Goal: Use online tool/utility: Utilize a website feature to perform a specific function

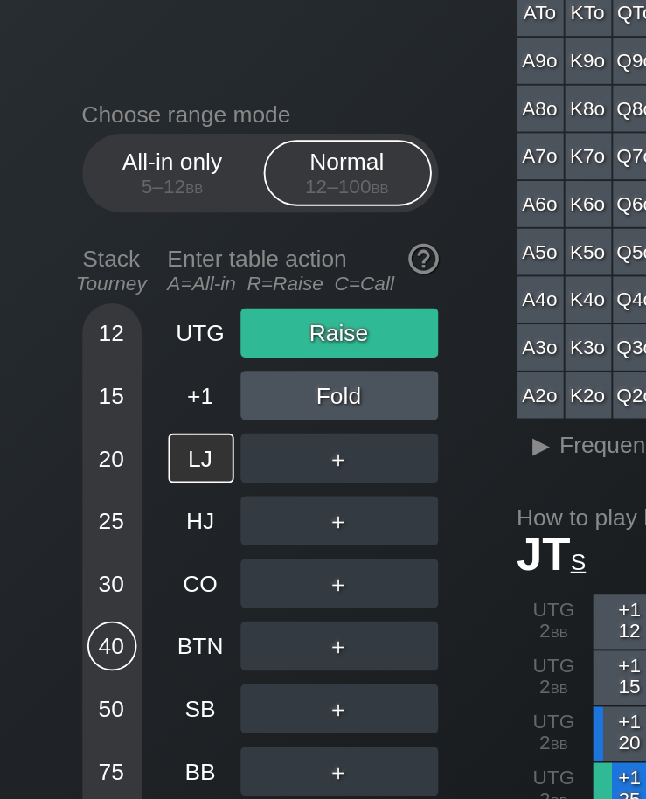
scroll to position [208, 0]
click at [52, 230] on div "20" at bounding box center [59, 243] width 26 height 26
click at [101, 329] on div "BTN" at bounding box center [106, 342] width 35 height 26
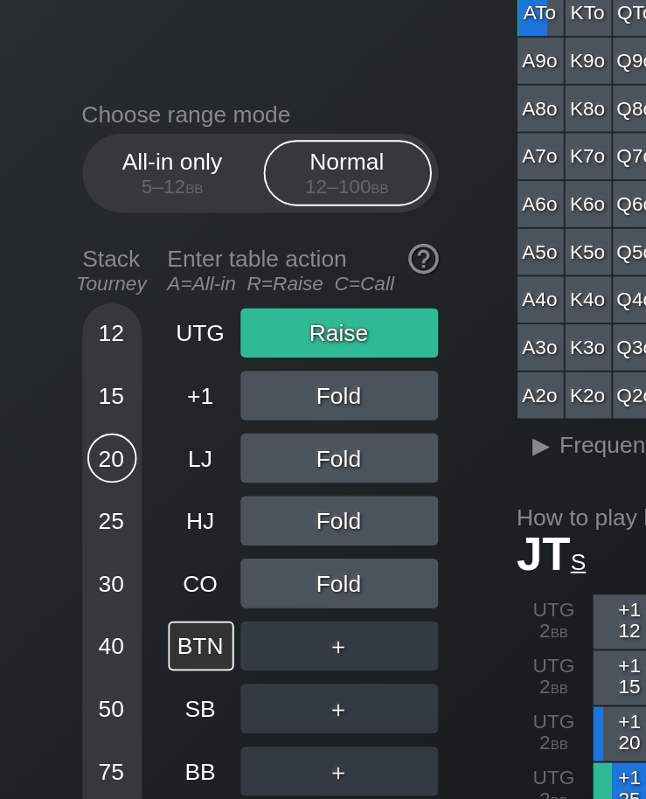
click at [104, 296] on div "CO" at bounding box center [106, 309] width 35 height 26
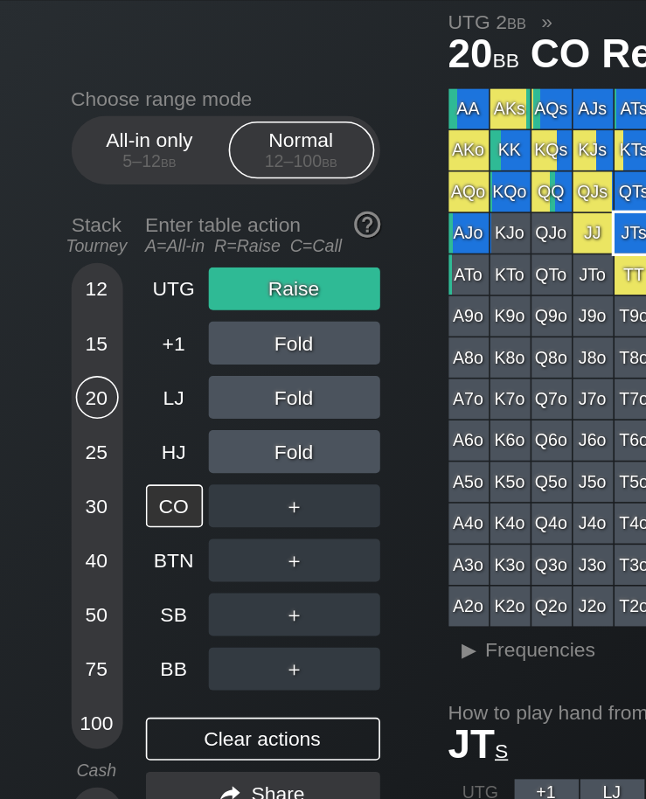
scroll to position [47, 0]
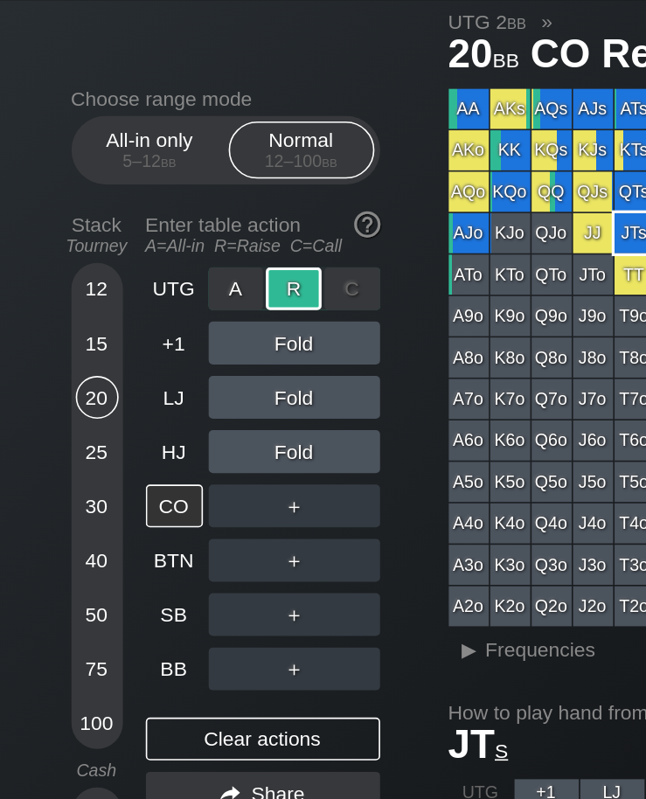
click at [177, 163] on div "R ✕" at bounding box center [180, 176] width 34 height 26
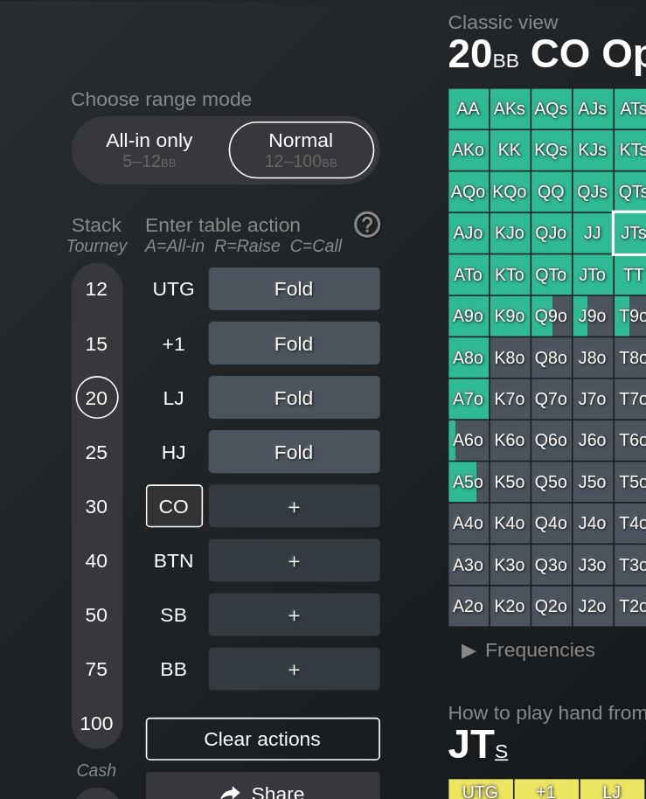
scroll to position [47, 58]
click at [89, 263] on div "HJ" at bounding box center [106, 276] width 35 height 26
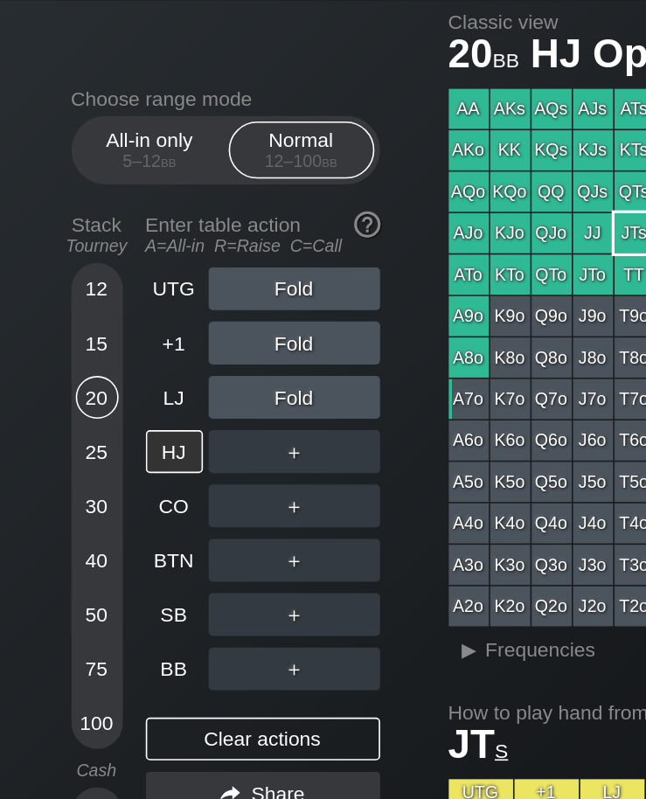
scroll to position [47, 41]
click at [163, 329] on div "R ✕" at bounding box center [180, 342] width 34 height 26
click at [89, 329] on div "BTN" at bounding box center [106, 342] width 35 height 26
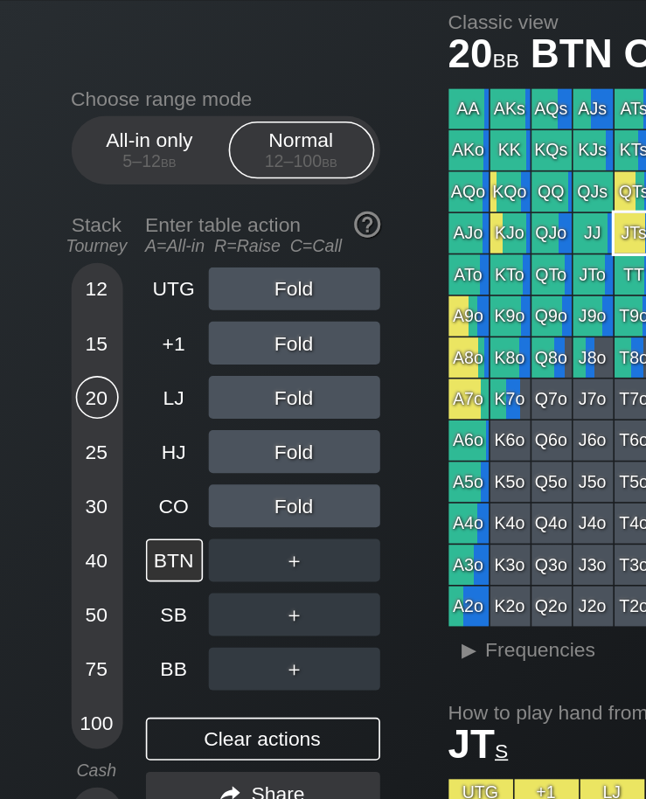
click at [46, 329] on div "40" at bounding box center [59, 342] width 26 height 26
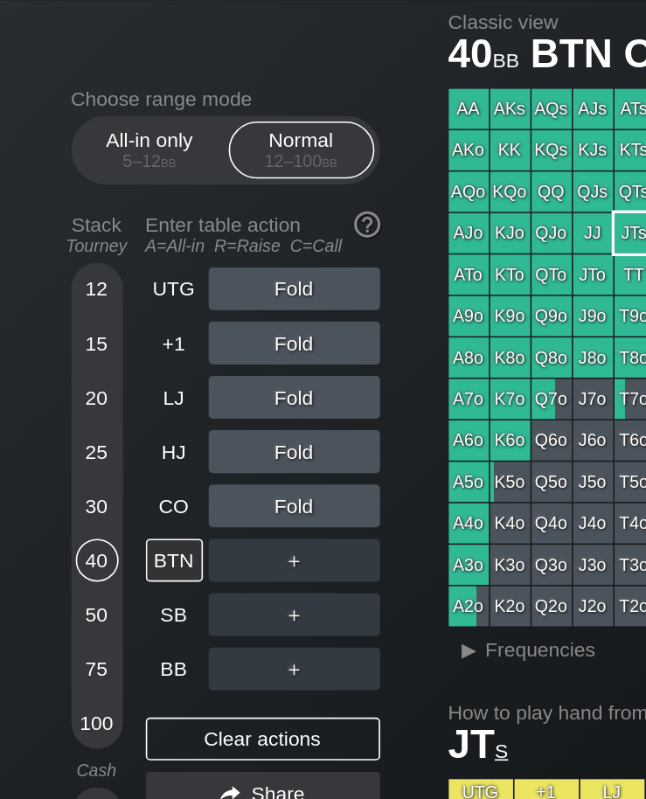
scroll to position [47, 23]
click at [46, 296] on div "30" at bounding box center [59, 309] width 26 height 26
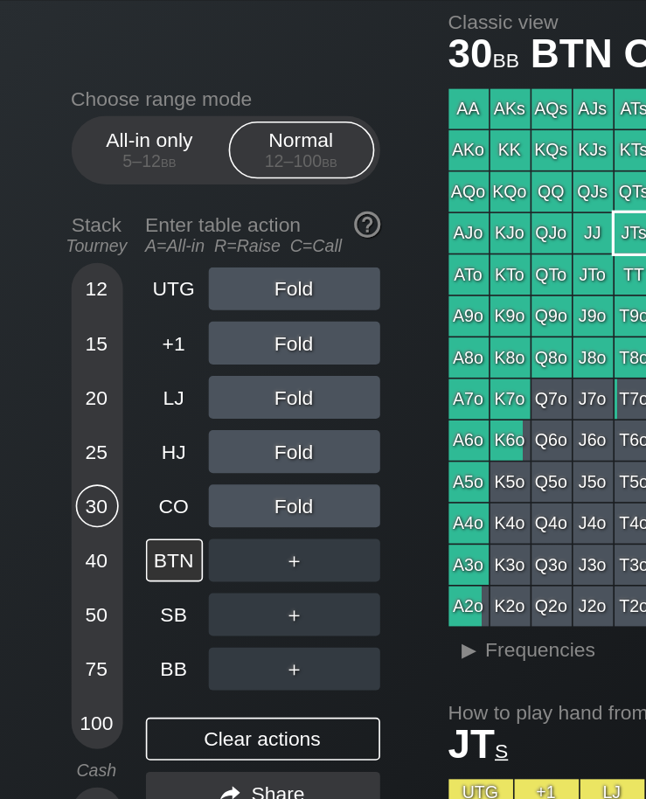
scroll to position [47, 43]
click at [89, 296] on div "CO" at bounding box center [106, 309] width 35 height 26
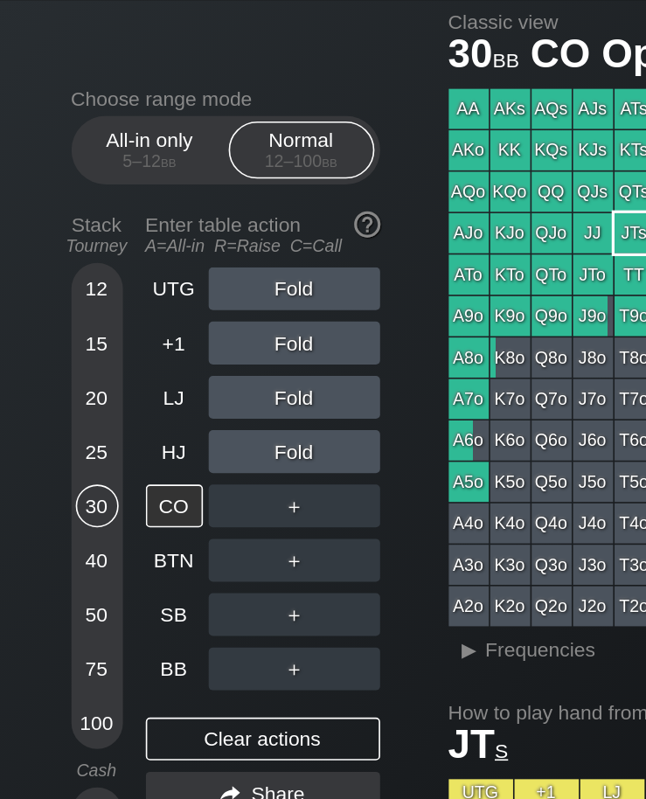
scroll to position [47, 0]
click at [101, 230] on div "LJ" at bounding box center [106, 243] width 35 height 26
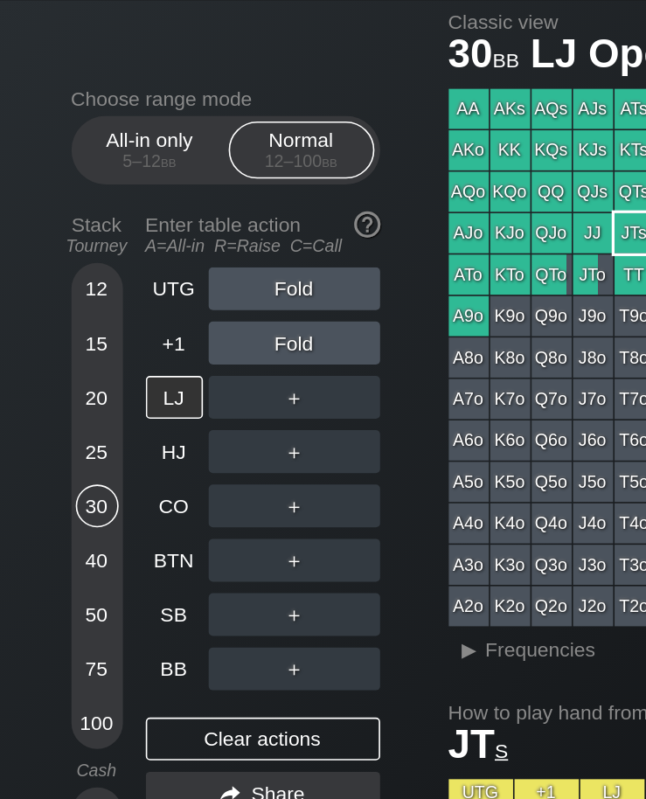
scroll to position [47, 0]
click at [57, 363] on div "50" at bounding box center [59, 376] width 26 height 26
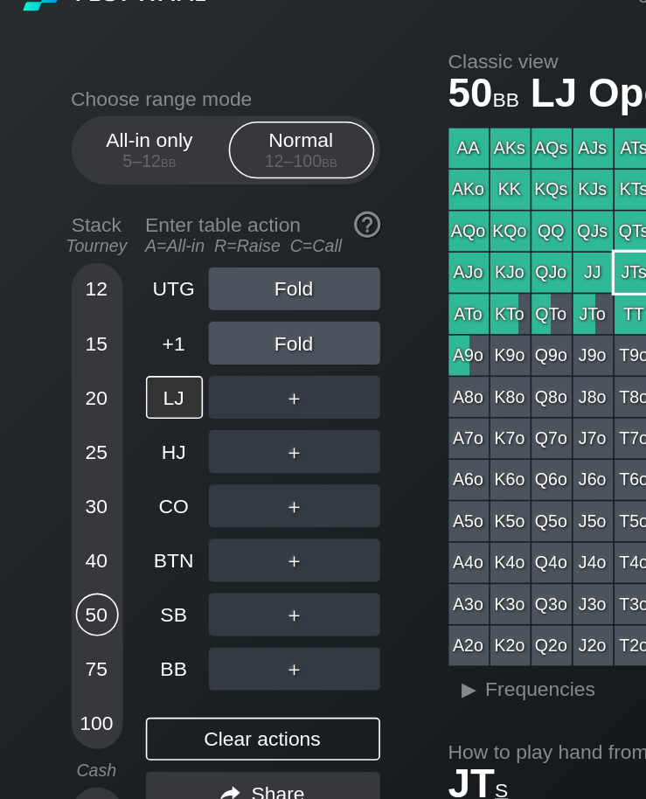
scroll to position [23, 43]
click at [89, 396] on div "BB" at bounding box center [106, 409] width 35 height 26
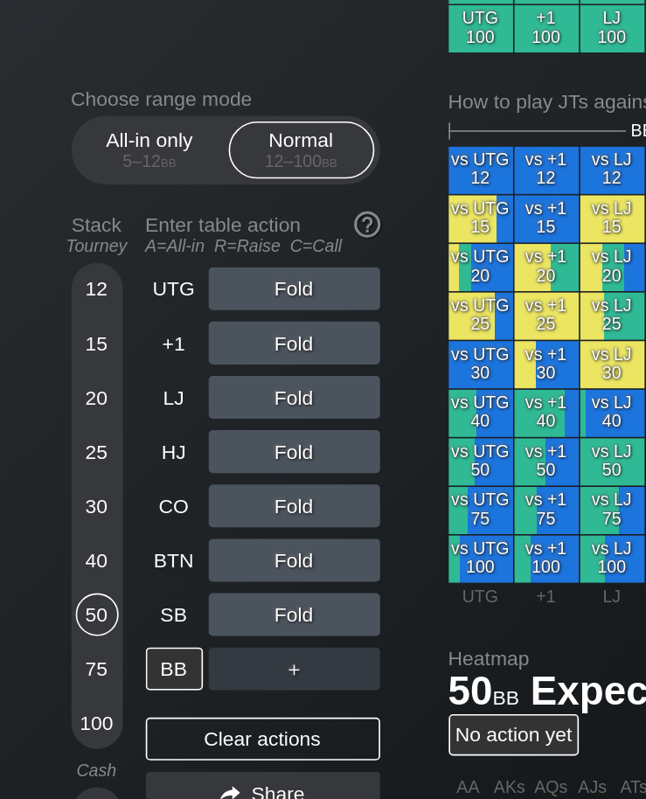
scroll to position [759, 218]
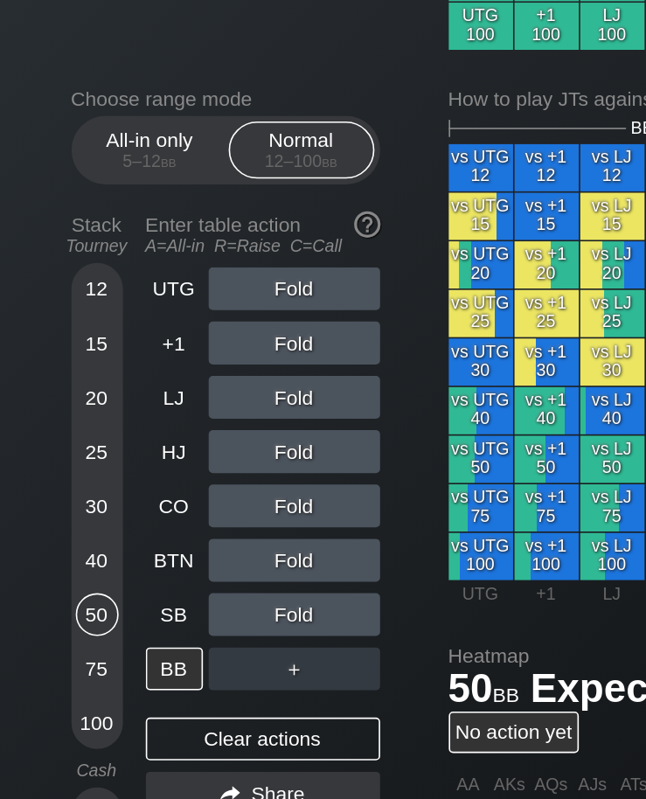
click at [274, 286] on div "vs UTG 12 vs +1 12 vs LJ 12 vs HJ 12 vs CO 12 vs BTN 12 vs SB 12 vs UTG 15 vs +…" at bounding box center [434, 221] width 321 height 267
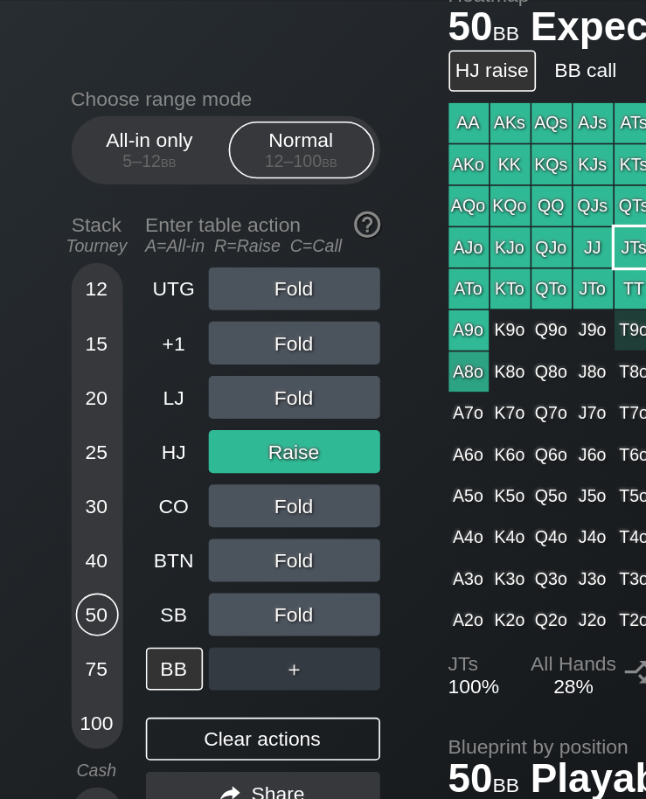
scroll to position [1190, 242]
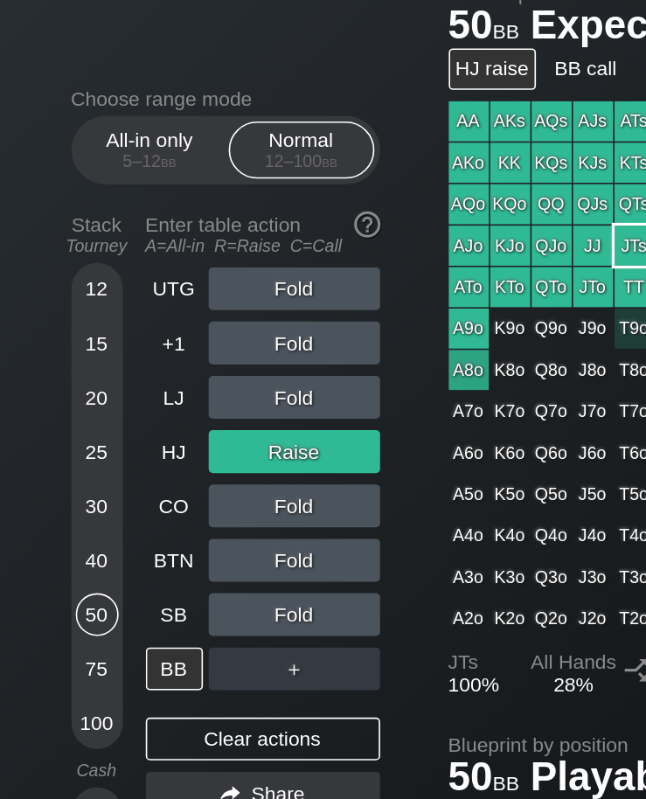
click at [335, 50] on div "BB call" at bounding box center [358, 42] width 47 height 25
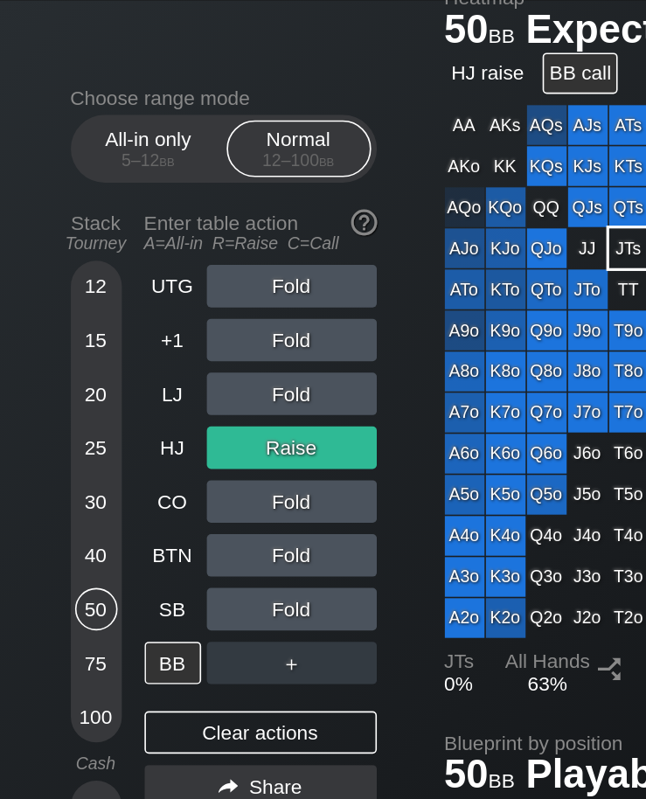
scroll to position [998, 0]
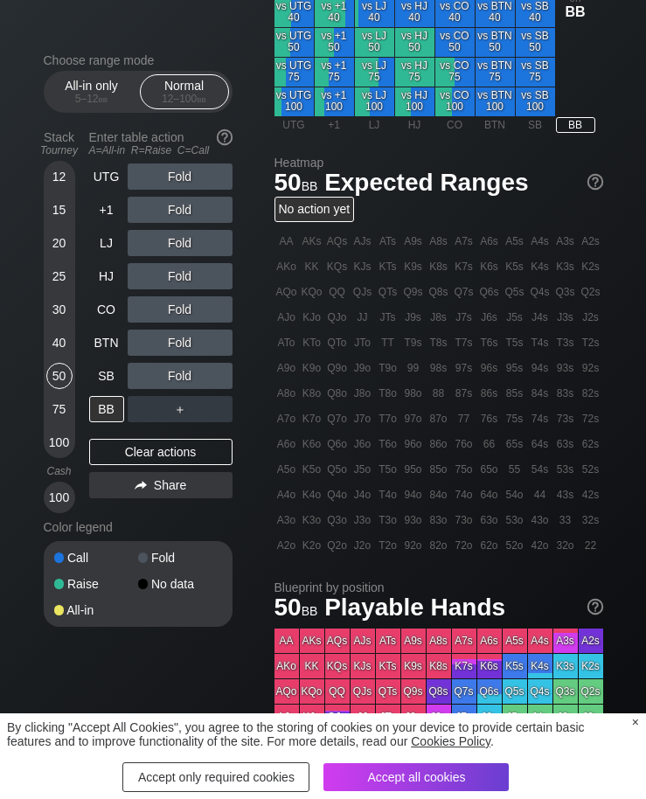
click at [178, 278] on div "Fold" at bounding box center [180, 276] width 105 height 26
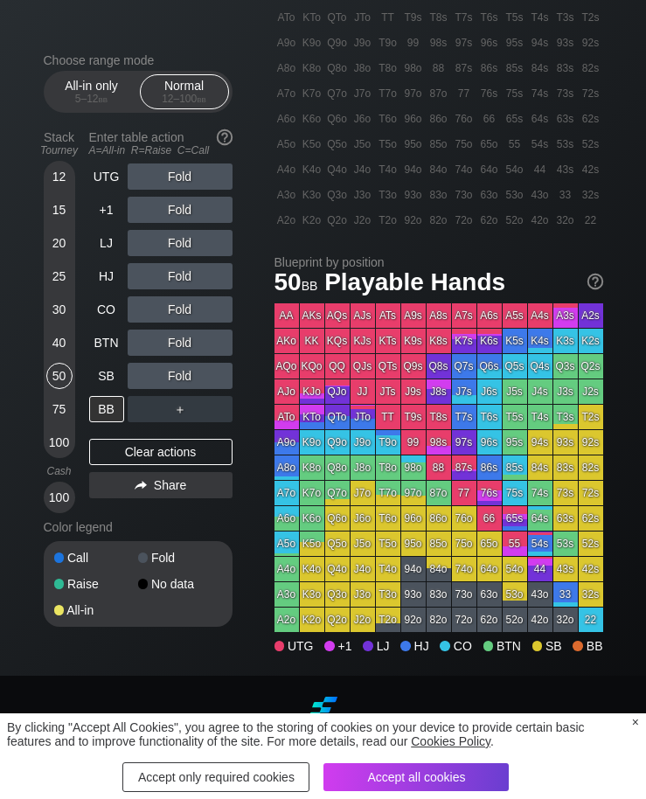
scroll to position [1324, 0]
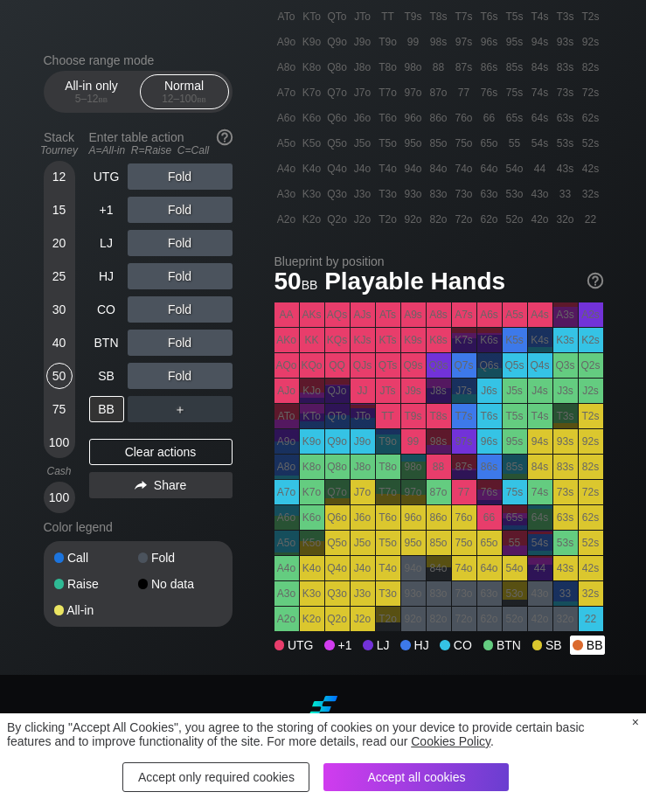
click at [593, 654] on div "BB" at bounding box center [587, 644] width 35 height 19
click at [596, 654] on div "BB" at bounding box center [587, 644] width 35 height 19
click at [585, 654] on div "BB" at bounding box center [587, 644] width 35 height 19
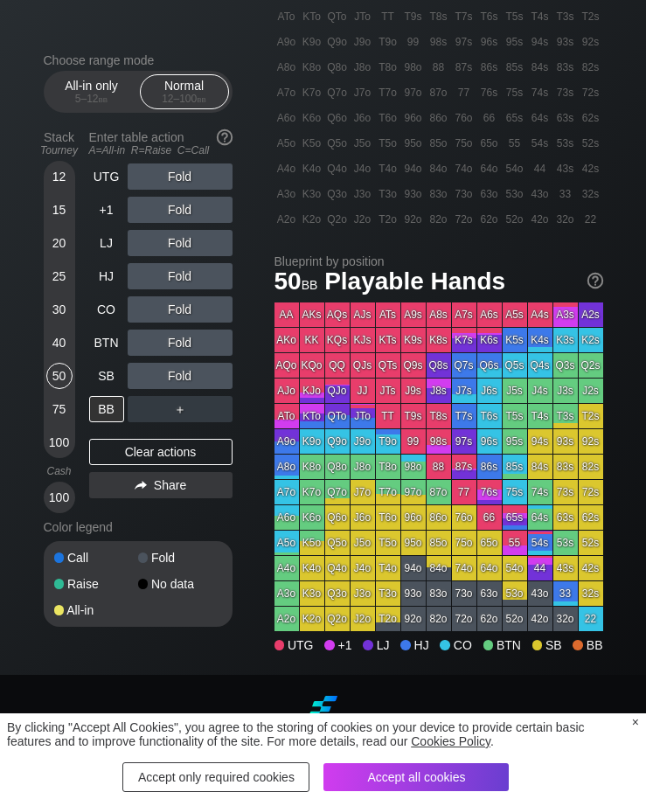
click at [484, 791] on div "Accept all cookies" at bounding box center [415, 777] width 185 height 28
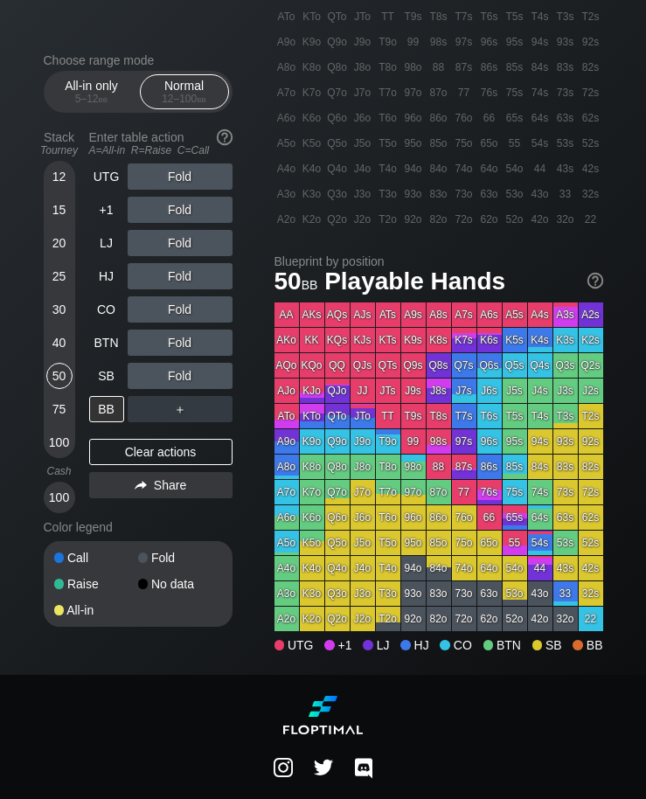
click at [107, 346] on div "BTN" at bounding box center [106, 342] width 35 height 26
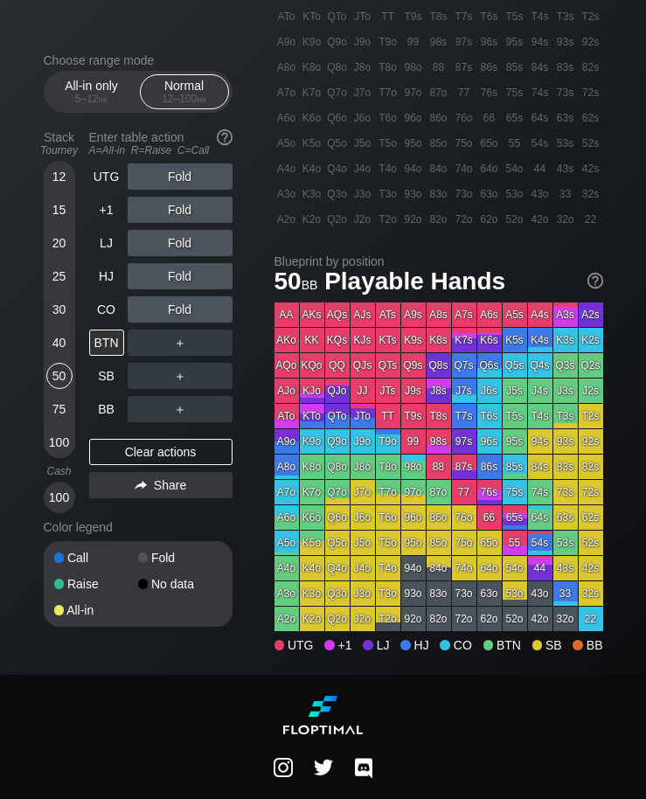
click at [98, 308] on div "CO" at bounding box center [106, 309] width 35 height 26
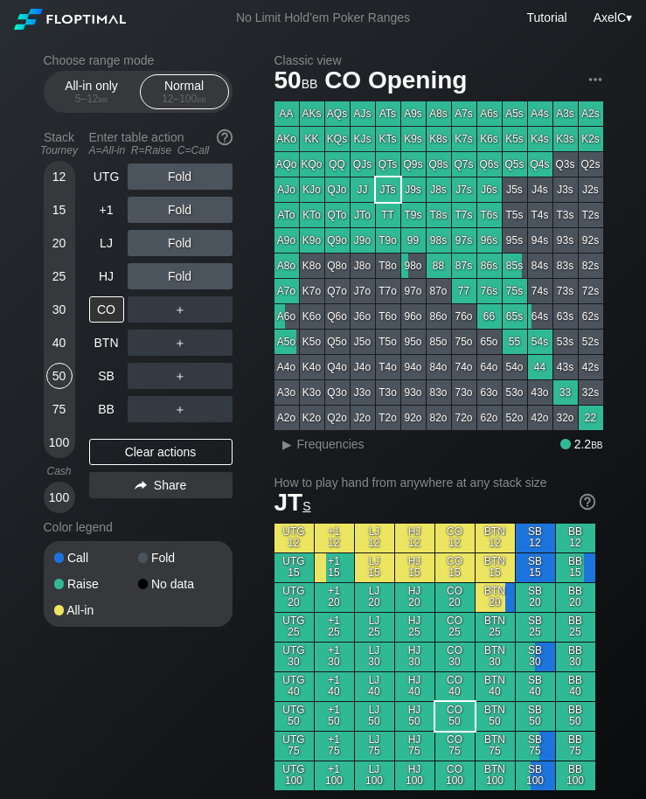
click at [361, 128] on div "AA AKs AQs AJs ATs A9s A8s A7s A6s A5s A4s A3s A2s AKo KK KQs KJs KTs K9s K8s K…" at bounding box center [438, 265] width 329 height 329
click at [371, 145] on div "KJs" at bounding box center [362, 139] width 24 height 24
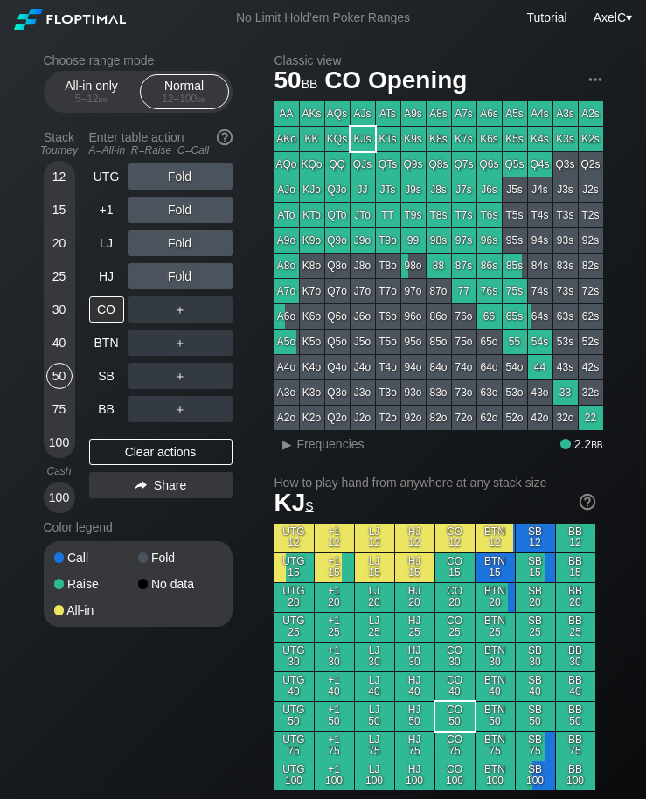
click at [366, 130] on div "KJs" at bounding box center [362, 139] width 24 height 24
click at [115, 249] on div "LJ" at bounding box center [106, 243] width 35 height 26
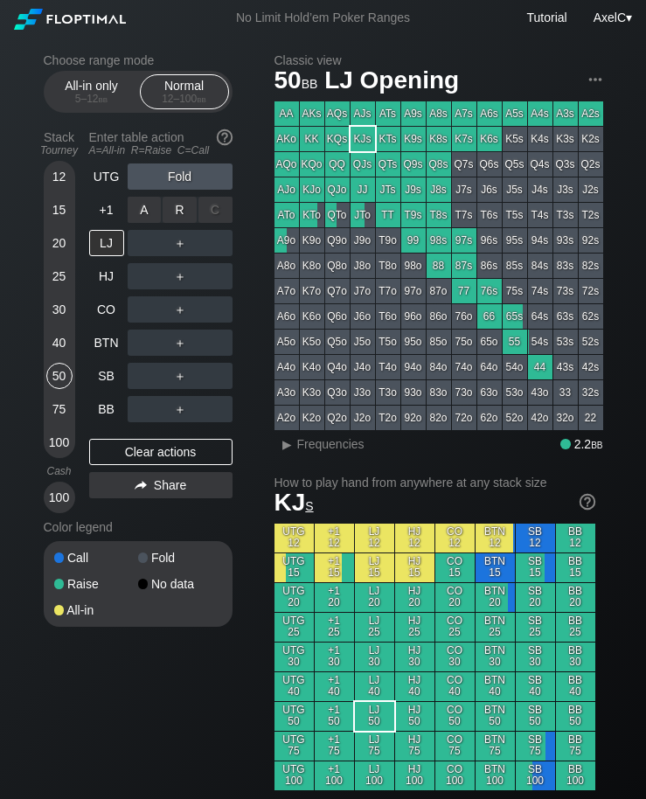
click at [181, 212] on div "R ✕" at bounding box center [180, 210] width 34 height 26
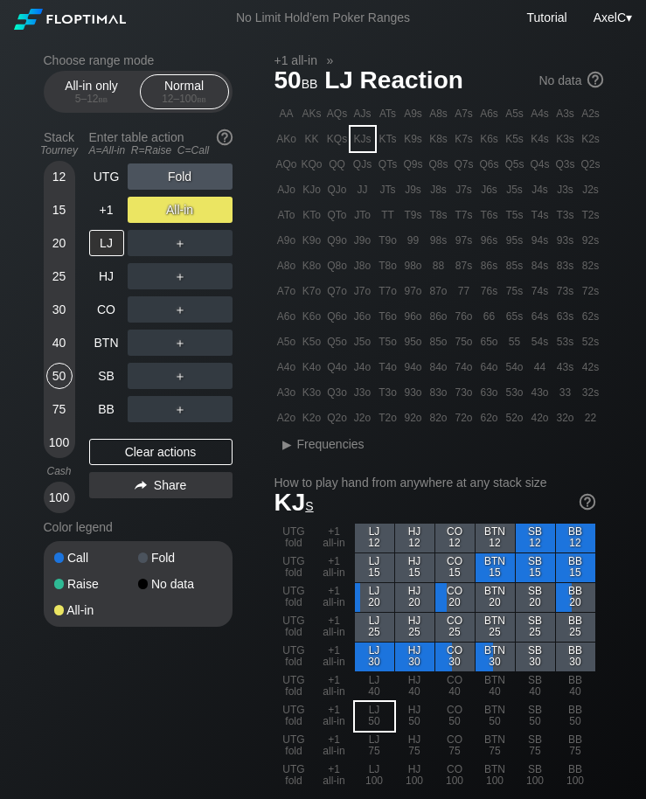
click at [61, 218] on div "15" at bounding box center [59, 210] width 26 height 26
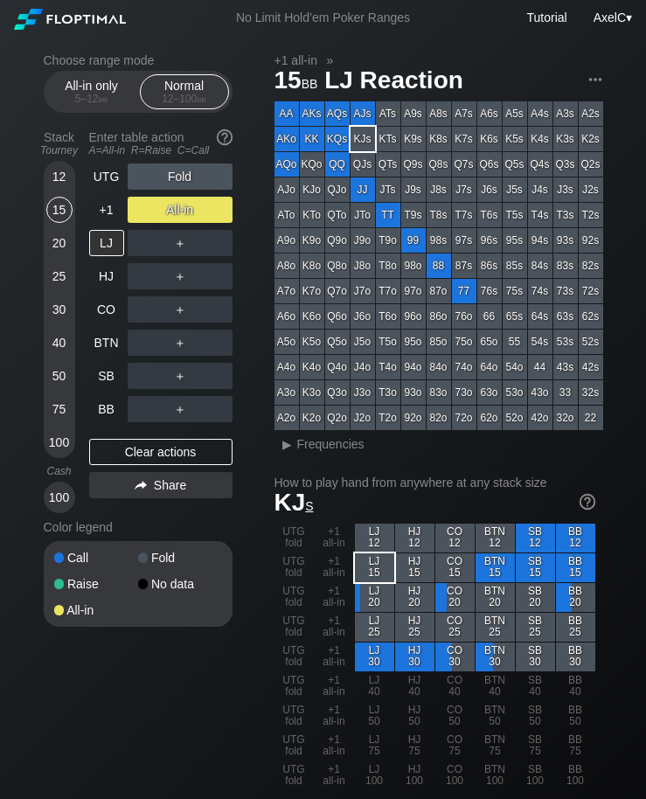
click at [51, 180] on div "12" at bounding box center [59, 176] width 26 height 26
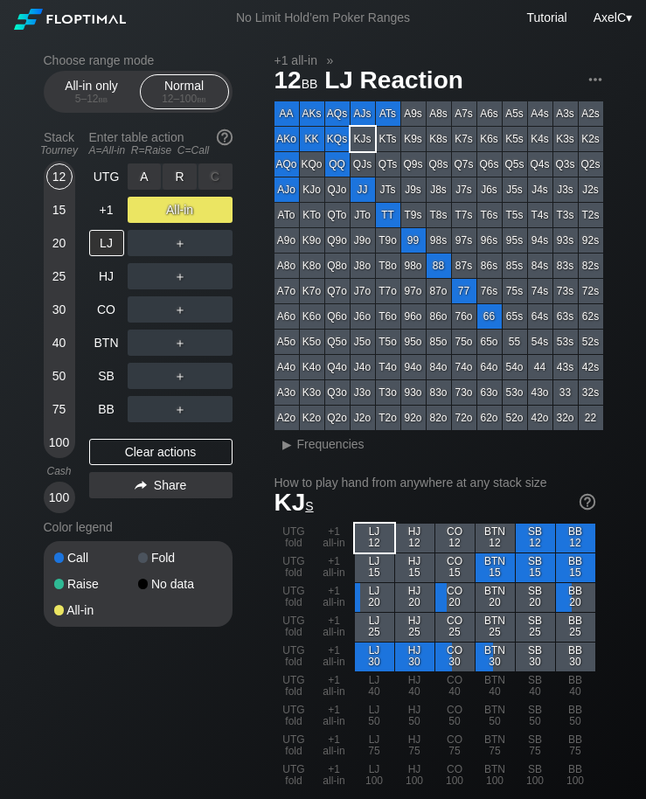
click at [191, 172] on div "R ✕" at bounding box center [180, 176] width 34 height 26
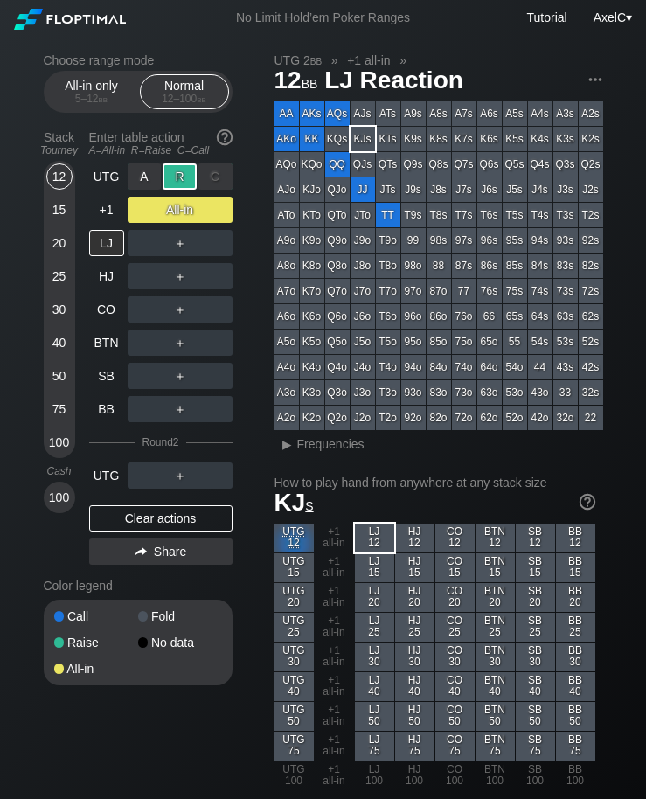
click at [152, 174] on div "A ✕" at bounding box center [145, 176] width 34 height 26
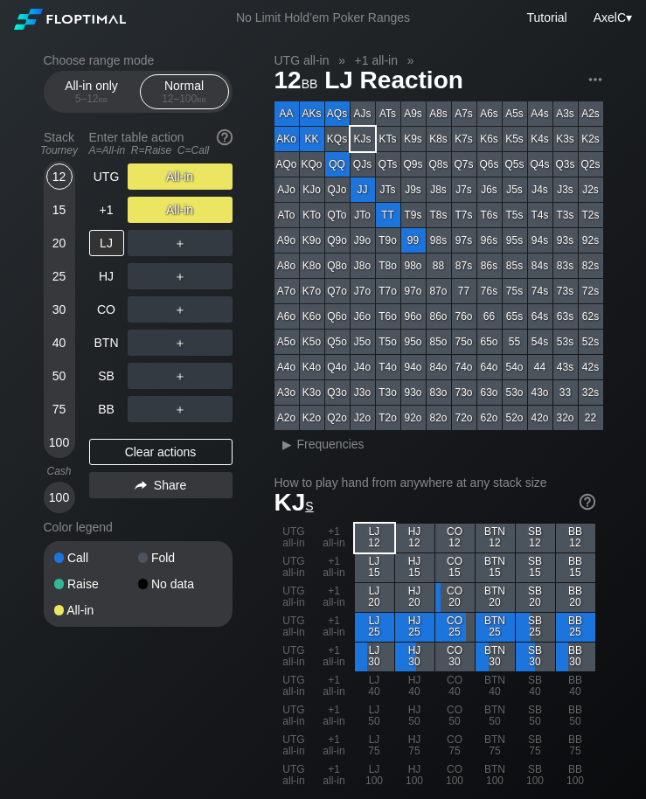
click at [116, 209] on div "+1" at bounding box center [106, 210] width 35 height 26
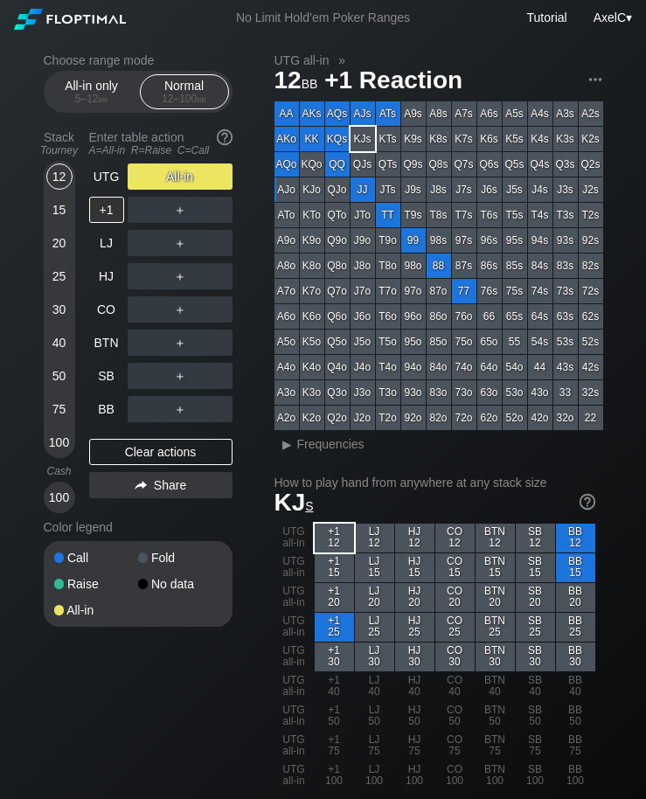
click at [182, 156] on div "A=All-in R=Raise C=Call" at bounding box center [160, 150] width 143 height 12
click at [182, 176] on div "R ✕" at bounding box center [180, 176] width 34 height 26
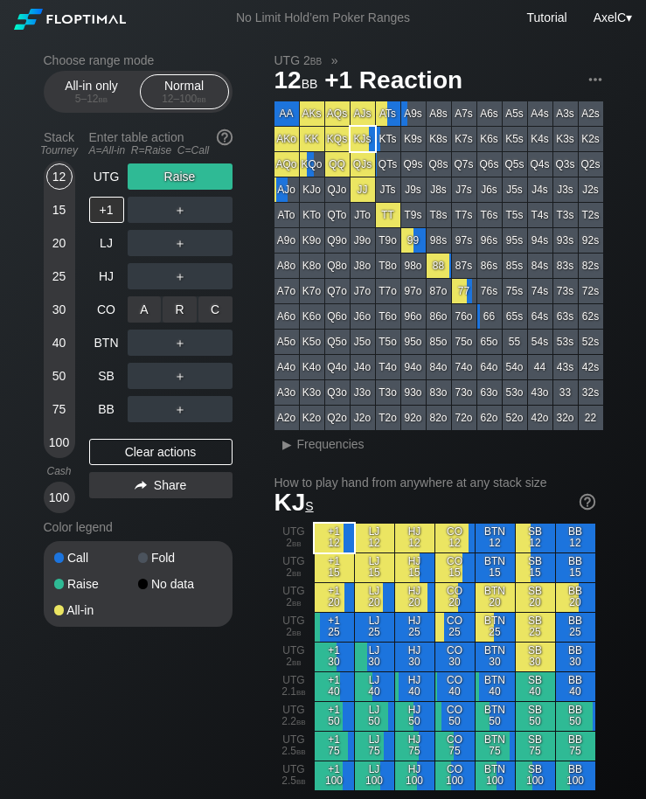
click at [166, 315] on div "R ✕" at bounding box center [180, 309] width 34 height 26
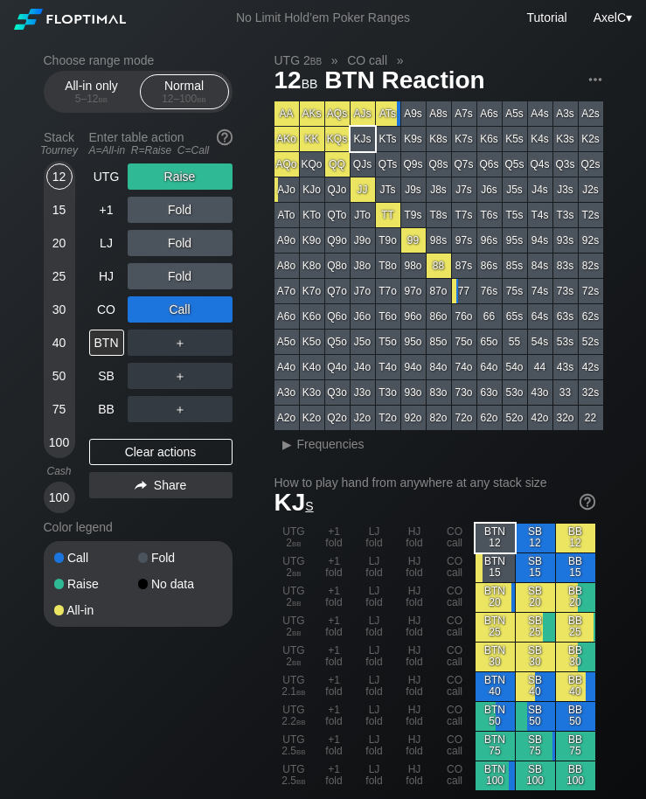
click at [111, 380] on div "SB" at bounding box center [106, 376] width 35 height 26
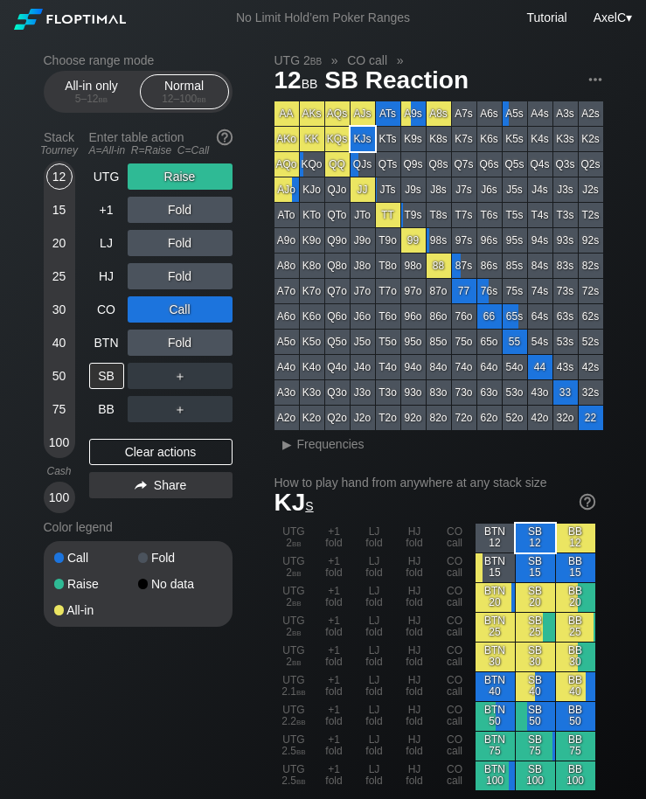
click at [78, 343] on div "Stack Tourney Enter table action A=All-in R=Raise C=Call [PHONE_NUMBER] [PHONE_…" at bounding box center [138, 318] width 189 height 390
click at [56, 356] on div "40" at bounding box center [59, 342] width 26 height 26
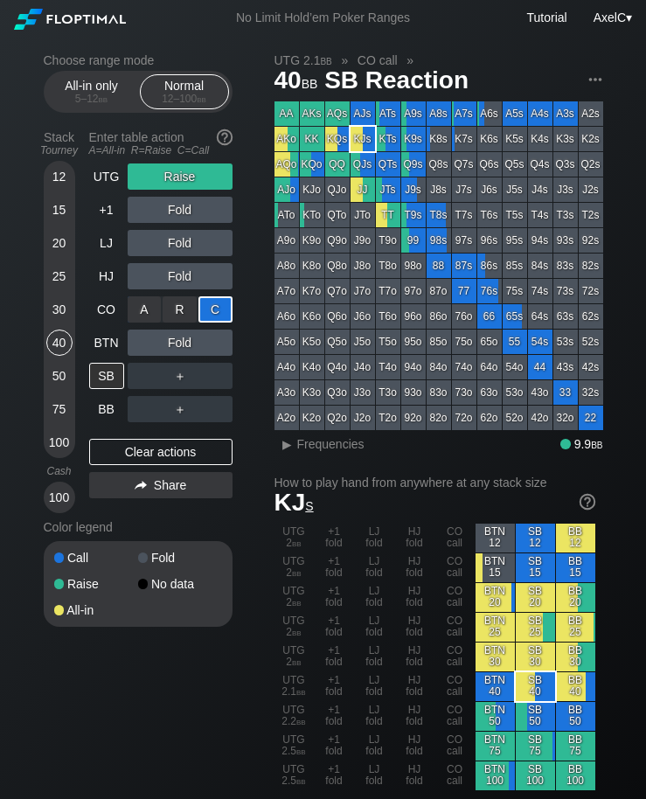
click at [189, 312] on div "R ✕" at bounding box center [180, 309] width 34 height 26
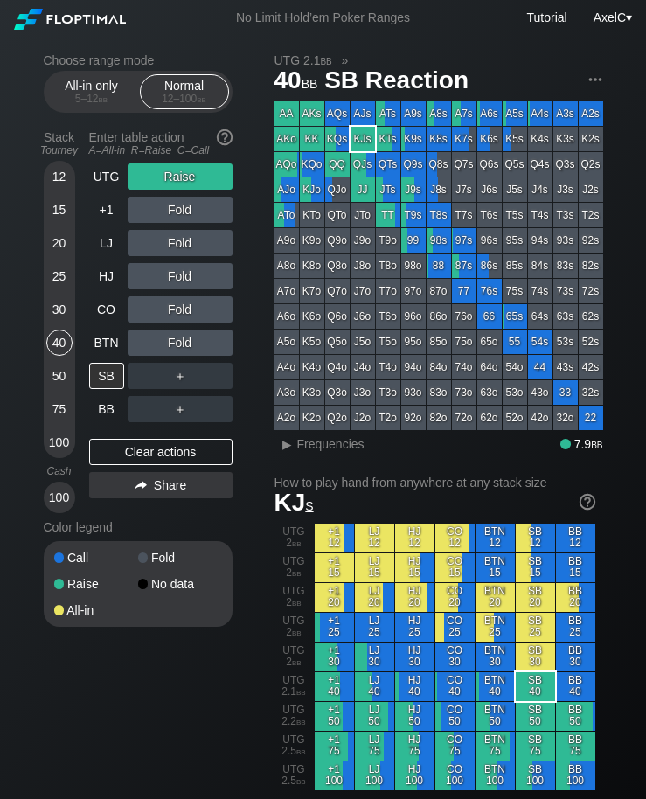
click at [111, 322] on div "CO" at bounding box center [106, 309] width 35 height 26
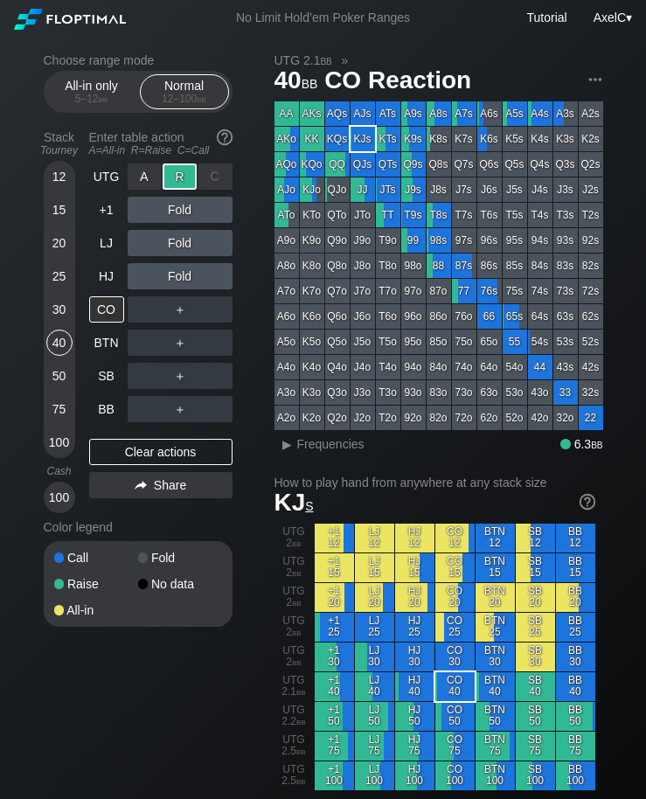
click at [182, 177] on div "R ✕" at bounding box center [180, 176] width 34 height 26
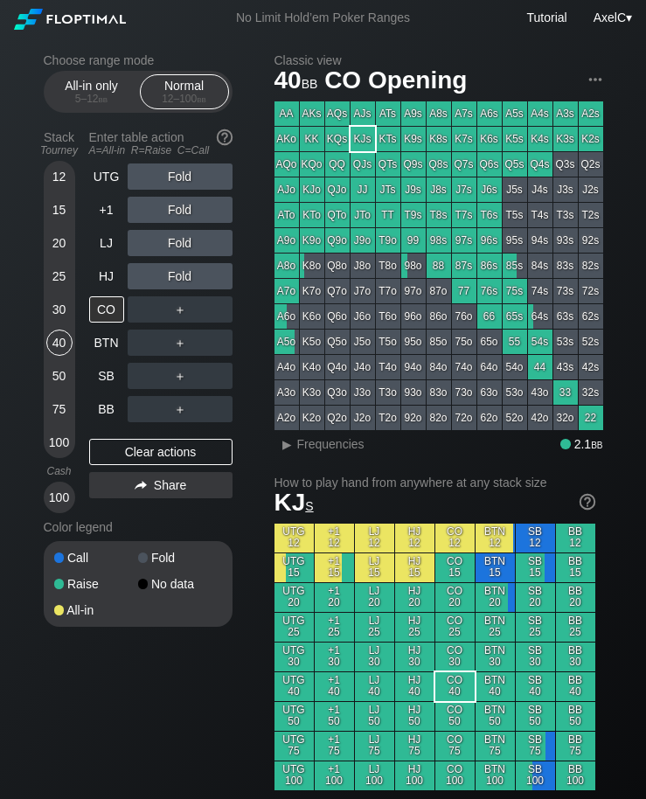
click at [53, 446] on div "100" at bounding box center [59, 442] width 26 height 26
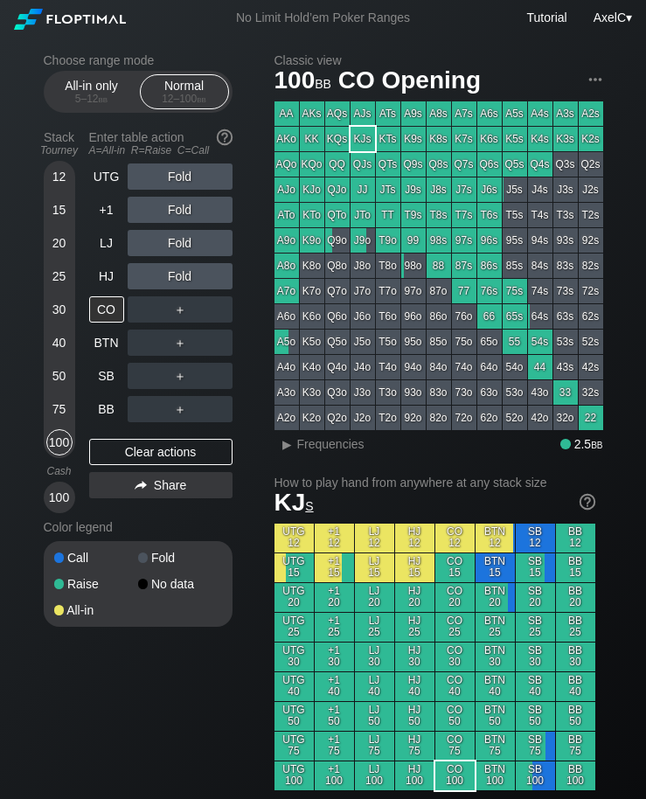
click at [53, 416] on div "75" at bounding box center [59, 409] width 26 height 26
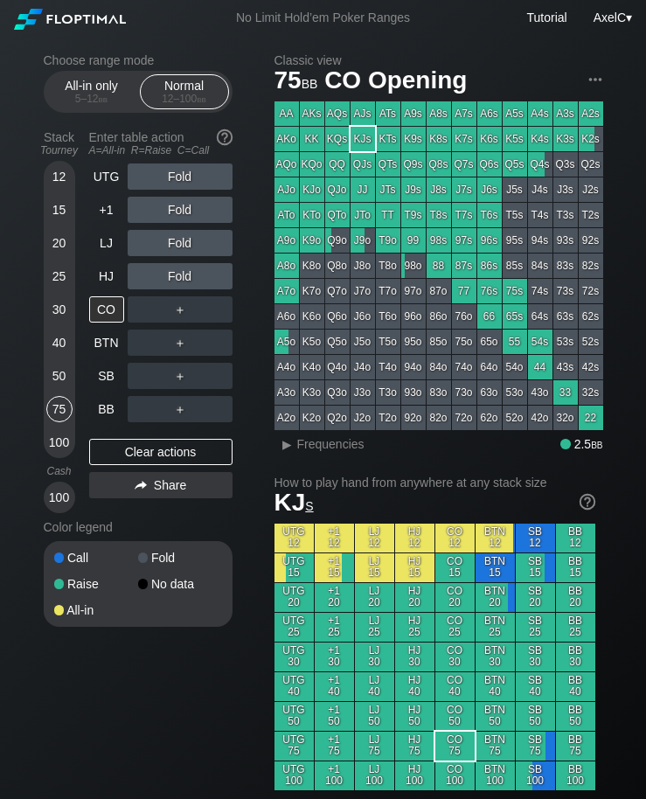
click at [103, 221] on div "+1" at bounding box center [106, 210] width 35 height 26
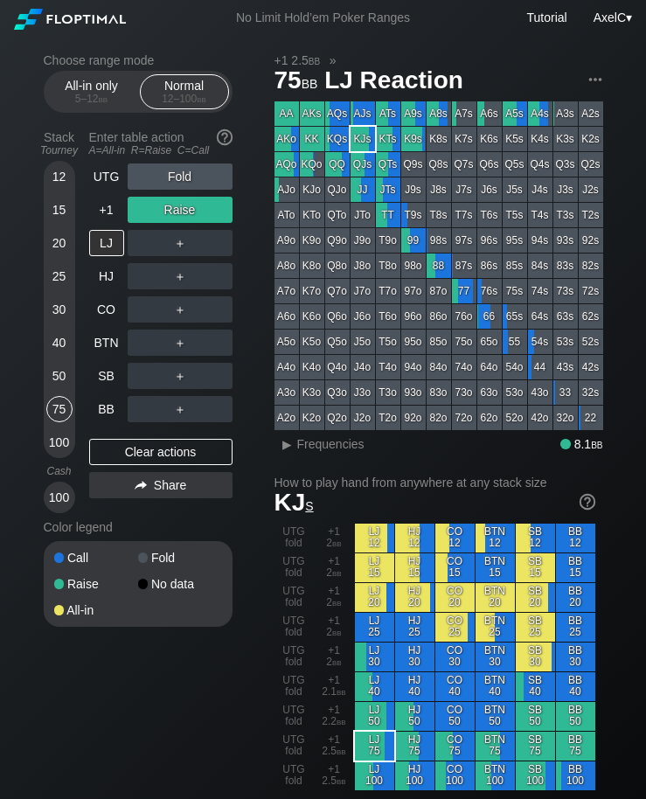
click at [98, 314] on div "CO" at bounding box center [106, 309] width 35 height 26
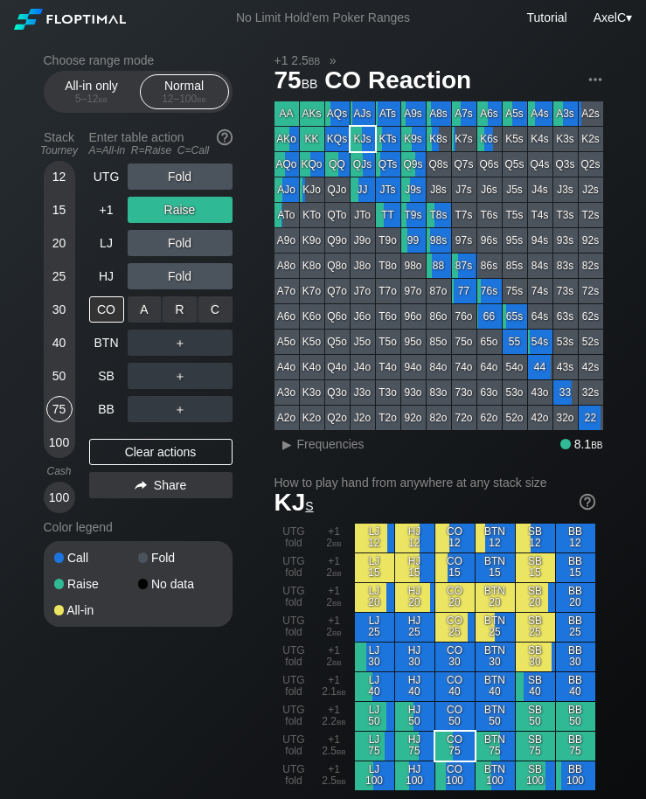
click at [218, 330] on div "＋" at bounding box center [180, 342] width 105 height 40
click at [100, 351] on div "BTN" at bounding box center [106, 342] width 35 height 26
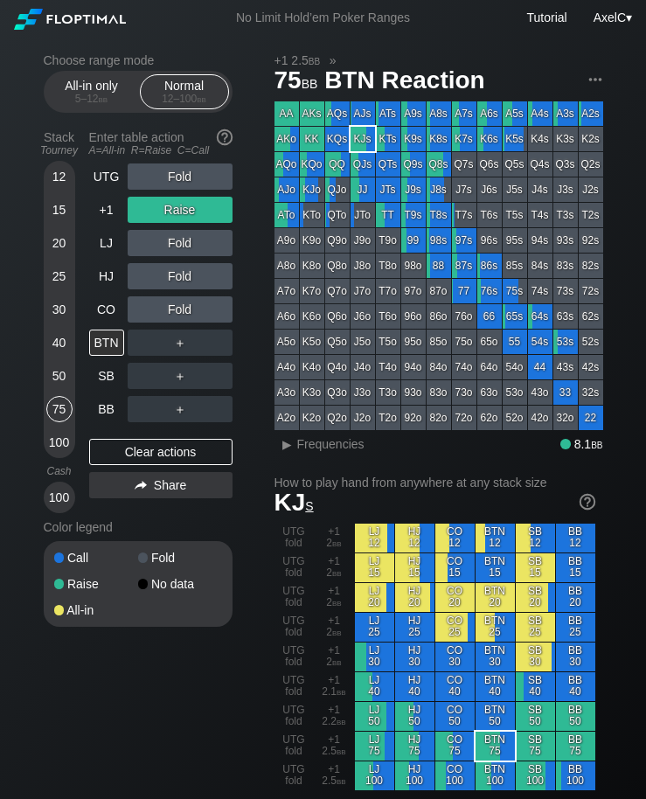
click at [48, 387] on div "50" at bounding box center [59, 376] width 26 height 26
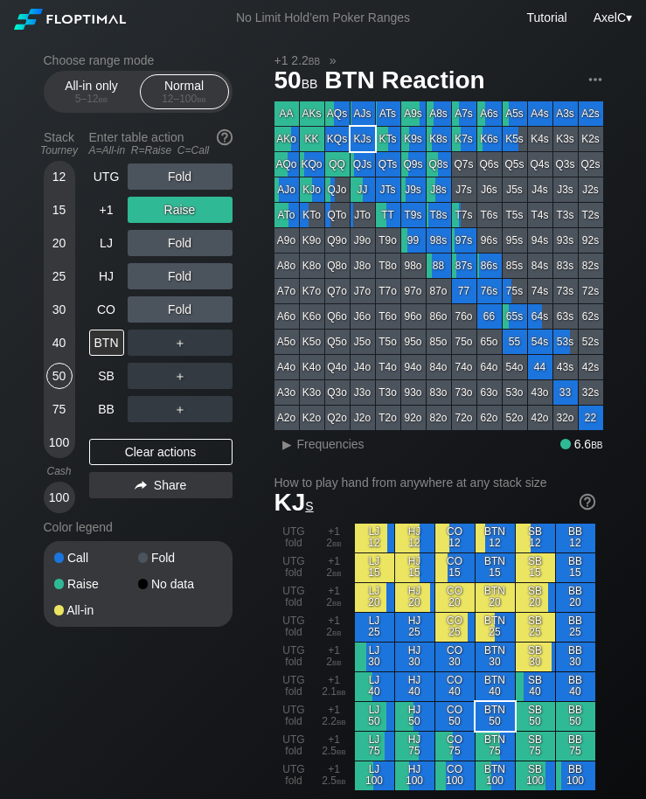
click at [155, 458] on div "Clear actions" at bounding box center [160, 452] width 143 height 26
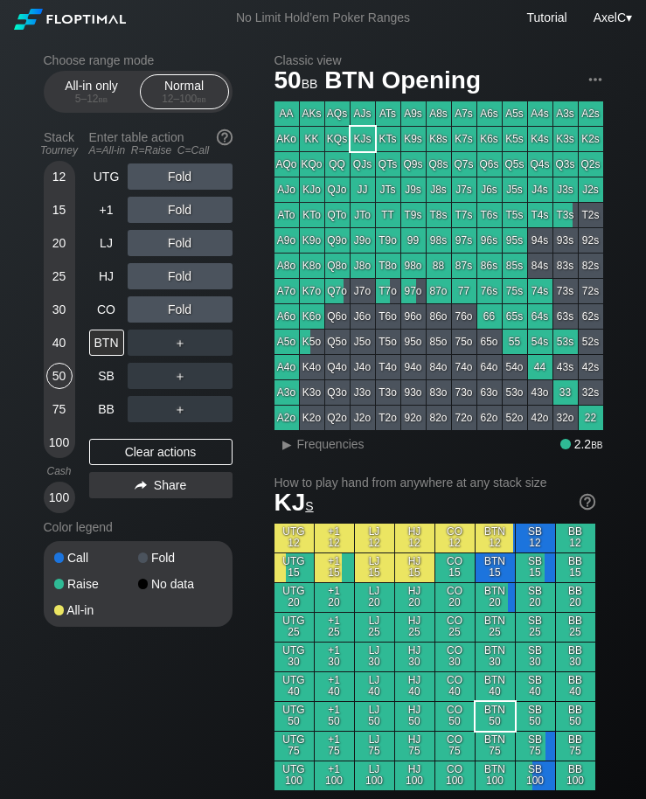
click at [108, 187] on div "UTG" at bounding box center [106, 176] width 35 height 26
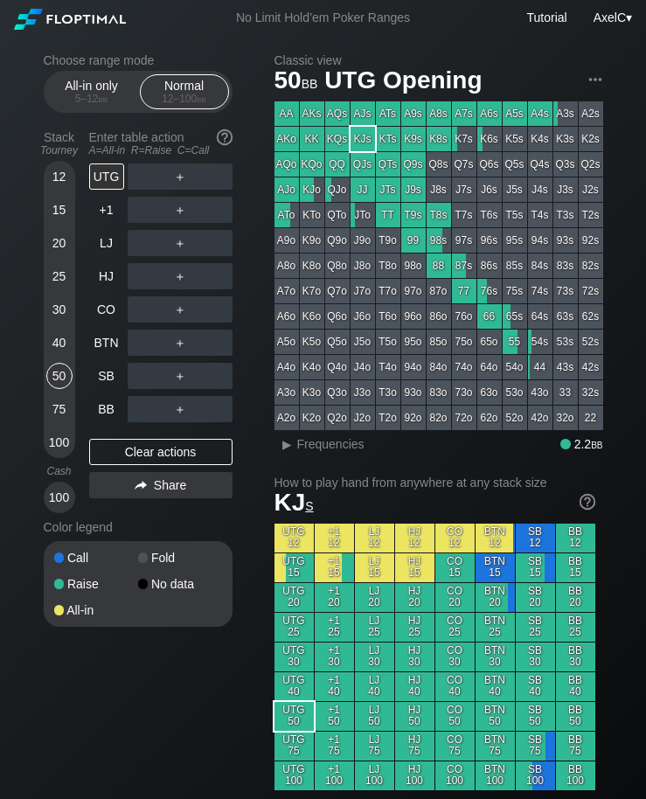
click at [104, 175] on div "UTG" at bounding box center [106, 176] width 35 height 26
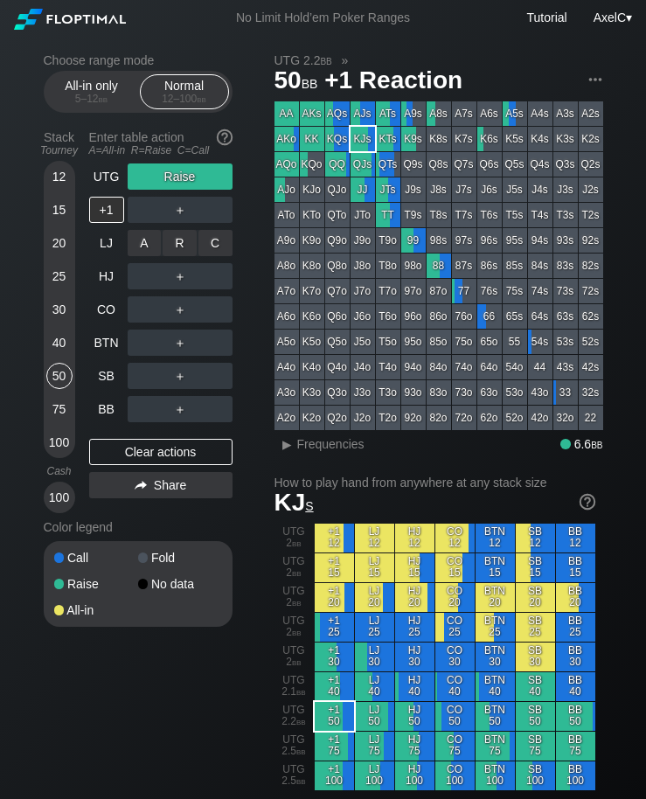
click at [164, 245] on div "R ✕" at bounding box center [180, 243] width 34 height 26
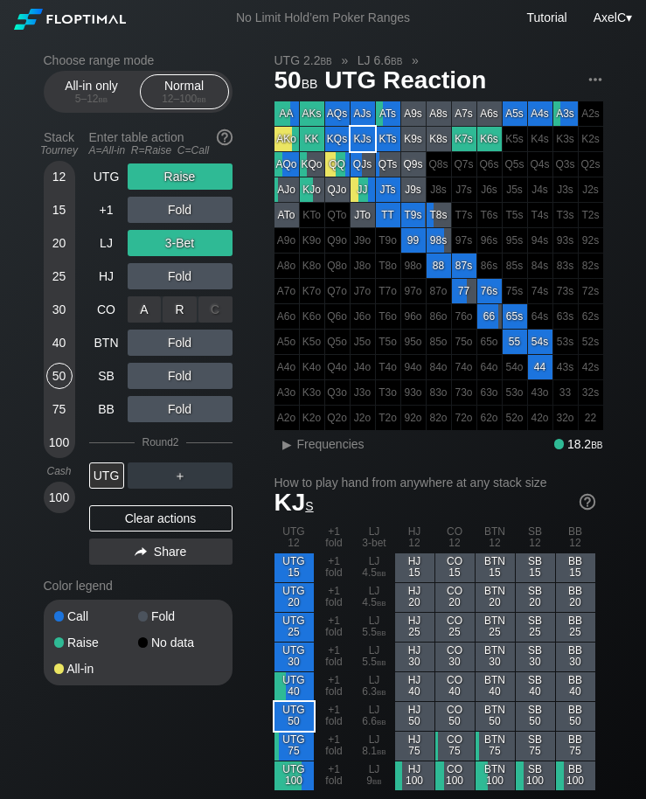
click at [179, 322] on div "R ✕" at bounding box center [180, 309] width 34 height 26
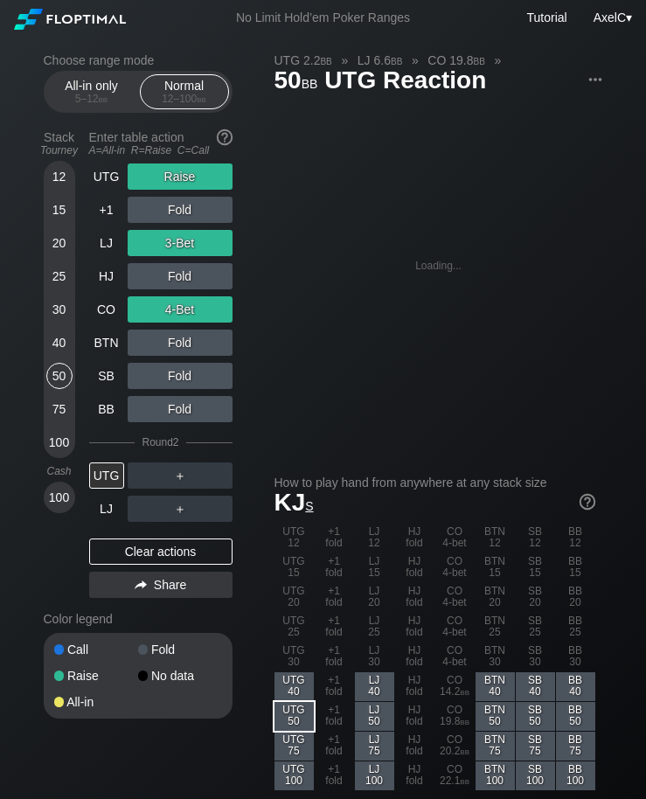
click at [107, 506] on div "LJ" at bounding box center [106, 508] width 35 height 26
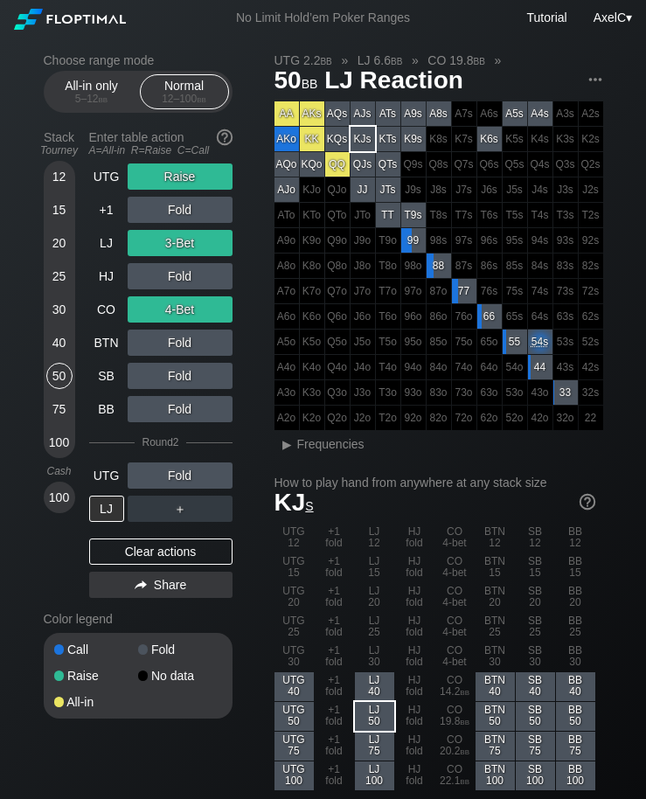
click at [104, 488] on div "UTG" at bounding box center [106, 475] width 35 height 26
